Goal: Check status: Check status

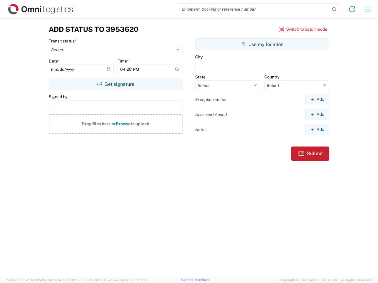
click at [254, 9] on input "search" at bounding box center [253, 9] width 153 height 11
click at [334, 9] on icon at bounding box center [334, 9] width 8 height 8
click at [352, 9] on icon at bounding box center [351, 8] width 9 height 9
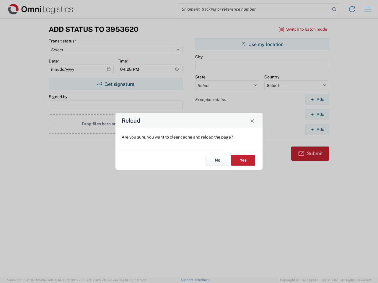
click at [303, 29] on div "Reload Are you sure, you want to clear cache and reload the page? No Yes" at bounding box center [189, 141] width 378 height 283
click at [115, 84] on div "Reload Are you sure, you want to clear cache and reload the page? No Yes" at bounding box center [189, 141] width 378 height 283
click at [262, 44] on div "Reload Are you sure, you want to clear cache and reload the page? No Yes" at bounding box center [189, 141] width 378 height 283
click at [317, 100] on div "Reload Are you sure, you want to clear cache and reload the page? No Yes" at bounding box center [189, 141] width 378 height 283
click at [317, 115] on div "Reload Are you sure, you want to clear cache and reload the page? No Yes" at bounding box center [189, 141] width 378 height 283
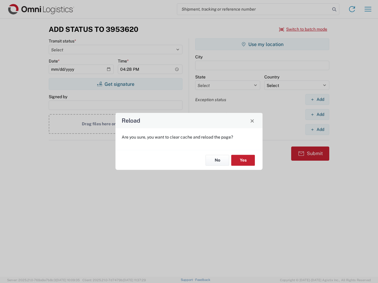
click at [317, 130] on div "Reload Are you sure, you want to clear cache and reload the page? No Yes" at bounding box center [189, 141] width 378 height 283
